Goal: Navigation & Orientation: Find specific page/section

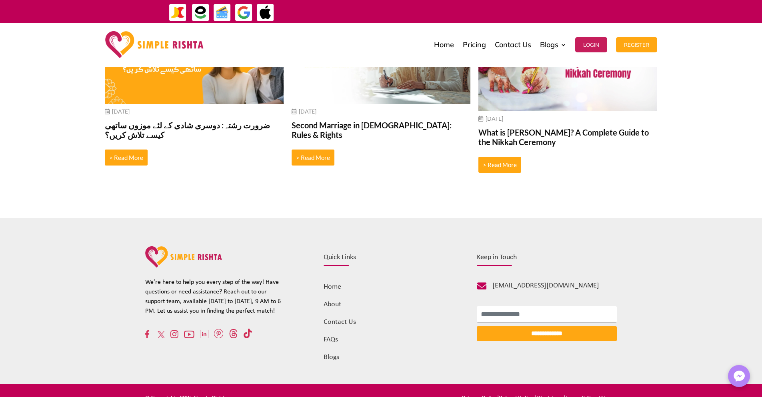
scroll to position [2925, 0]
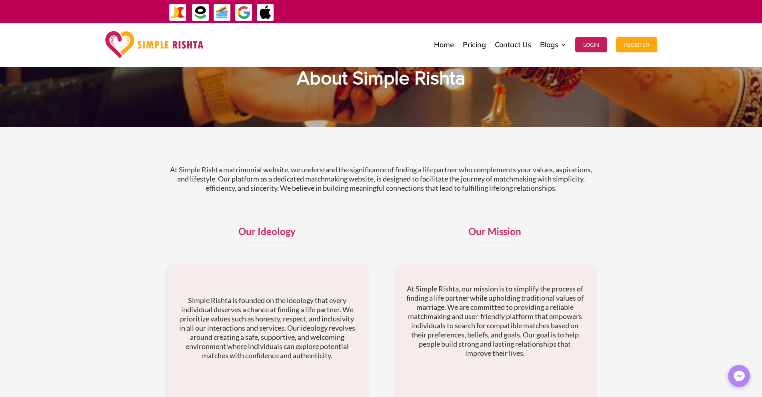
scroll to position [779, 0]
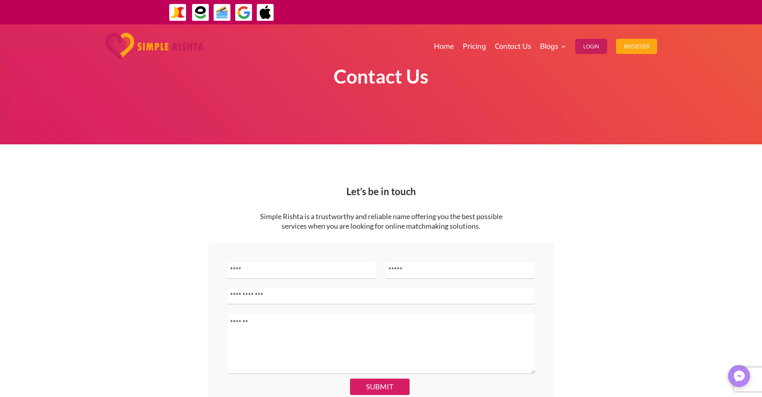
scroll to position [376, 0]
